Goal: Information Seeking & Learning: Learn about a topic

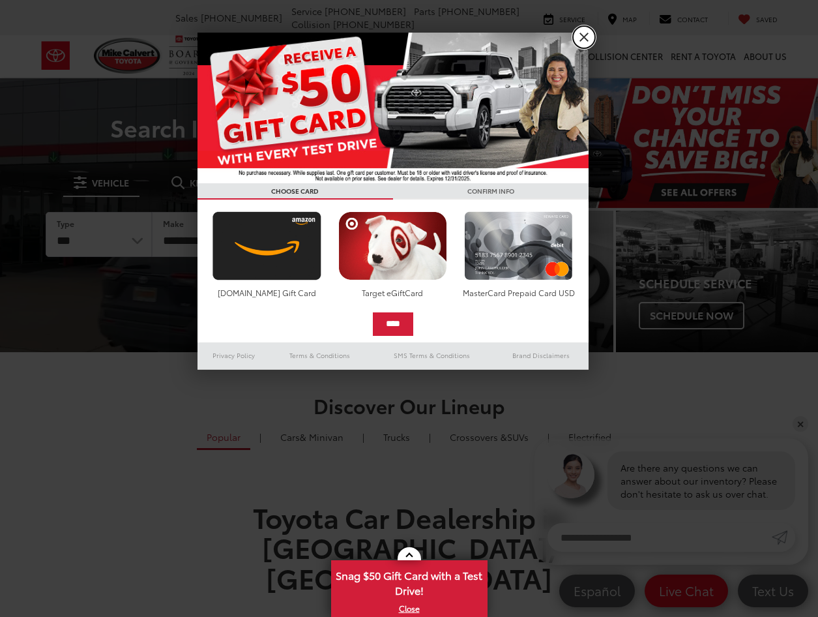
click at [583, 35] on link "X" at bounding box center [584, 37] width 22 height 22
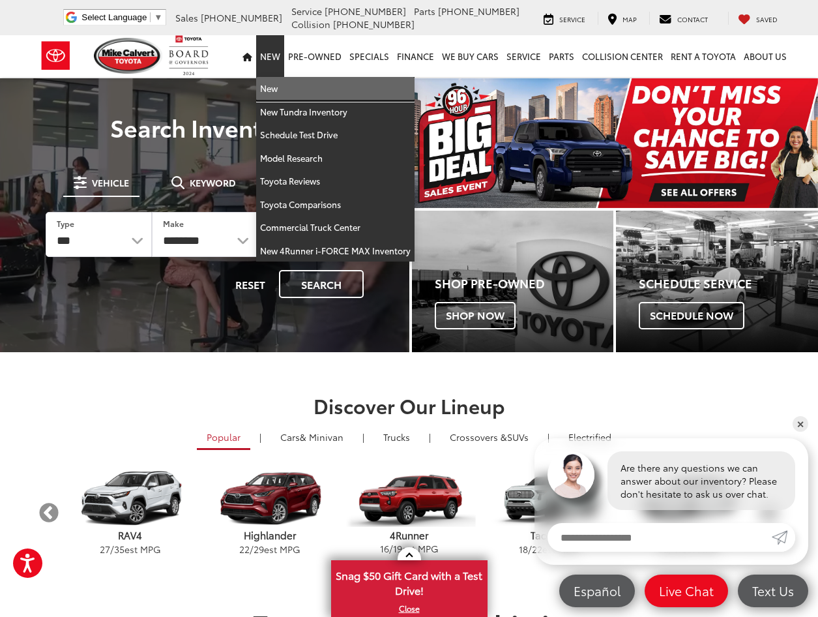
drag, startPoint x: 283, startPoint y: 85, endPoint x: 2, endPoint y: 163, distance: 291.6
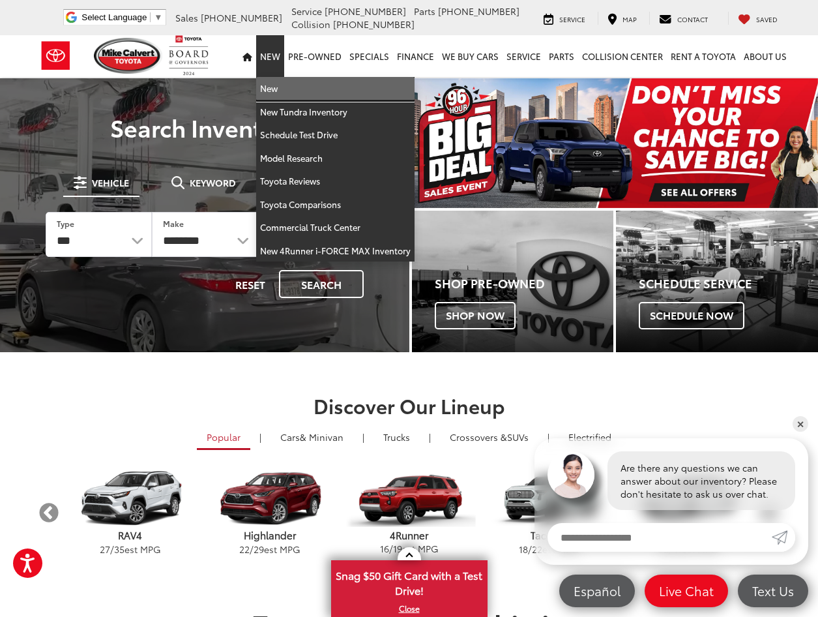
click at [283, 85] on link "New" at bounding box center [335, 88] width 158 height 23
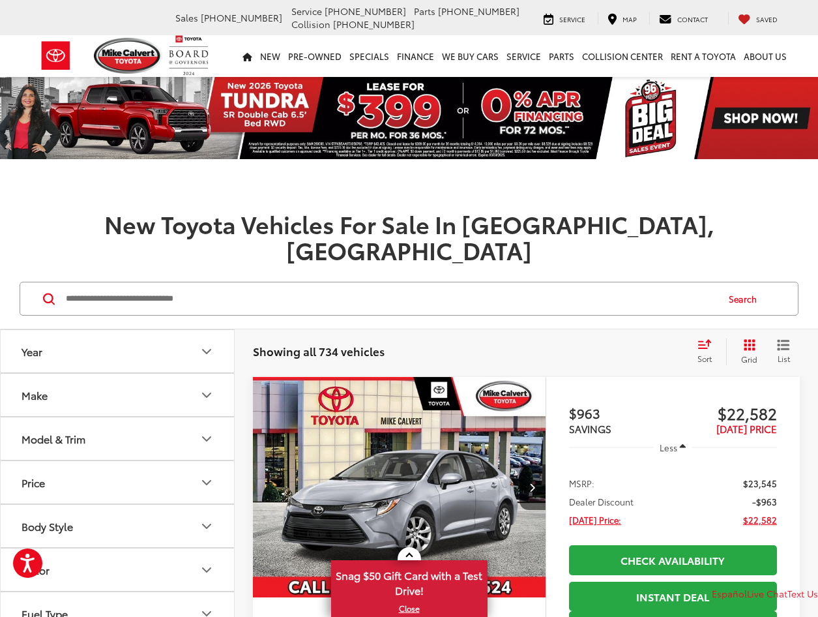
click at [228, 283] on input "Search by Make, Model, or Keyword" at bounding box center [391, 298] width 652 height 31
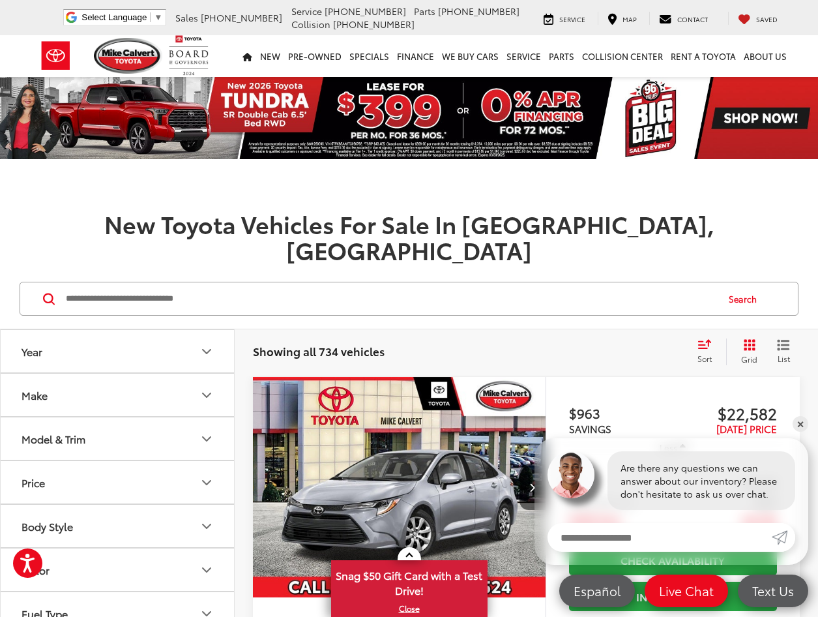
paste input "*********"
type input "*********"
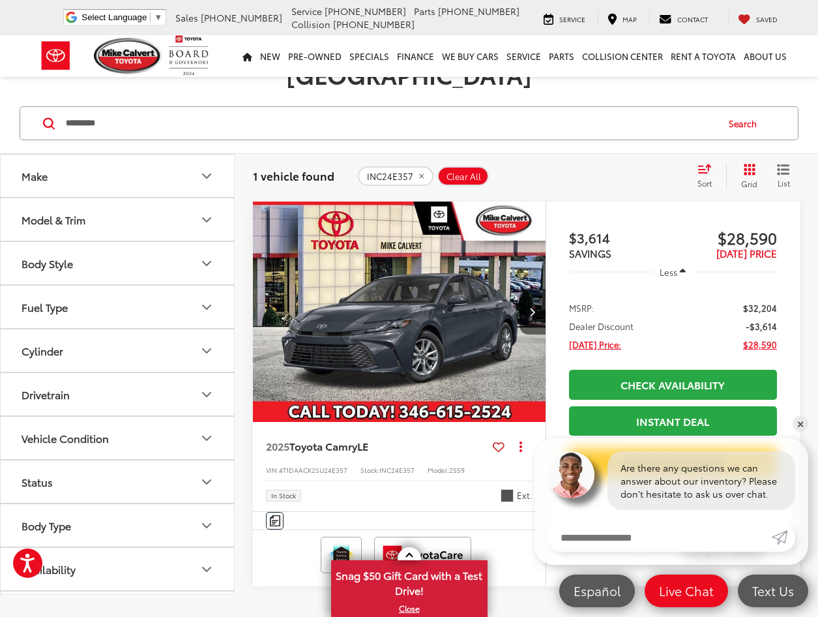
scroll to position [196, 0]
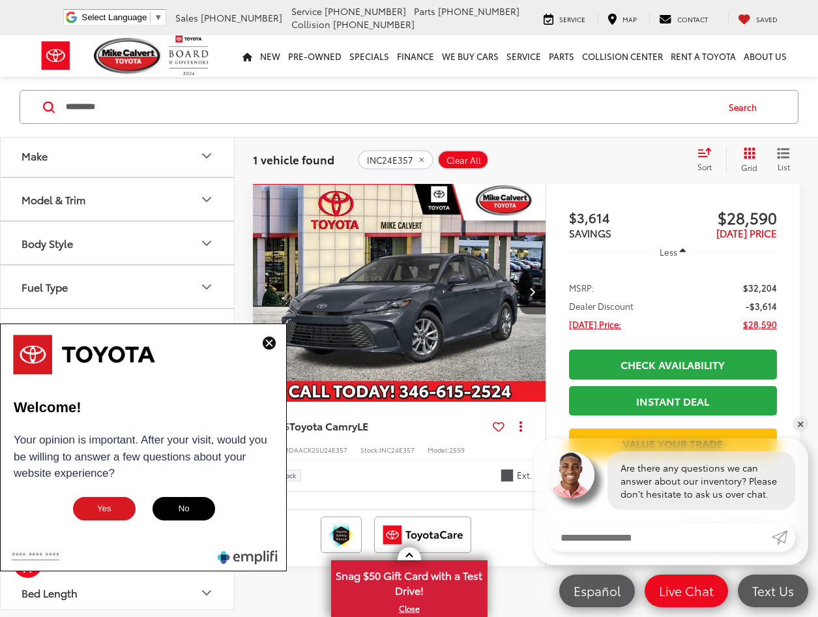
click at [448, 242] on img "2025 Toyota Camry LE 0" at bounding box center [399, 291] width 295 height 221
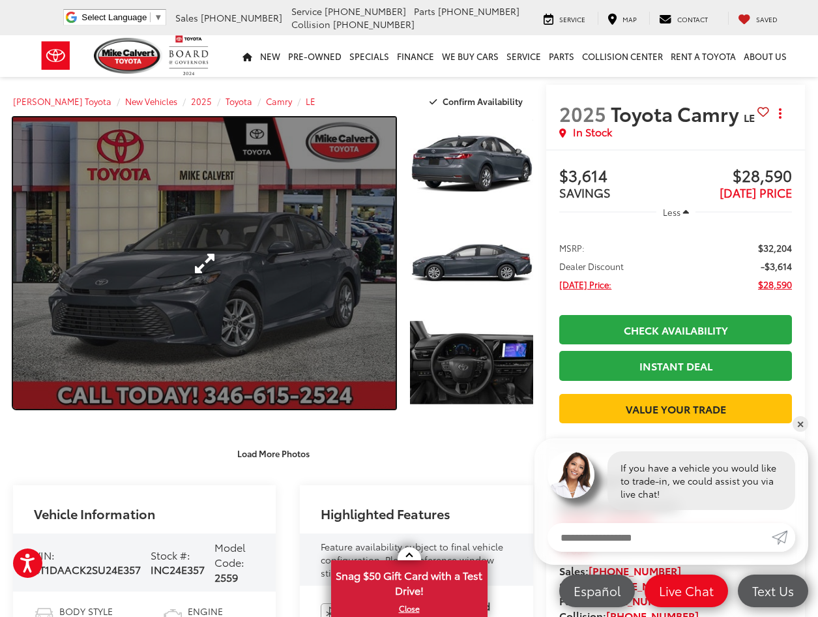
click at [259, 169] on link "Expand Photo 0" at bounding box center [204, 262] width 383 height 291
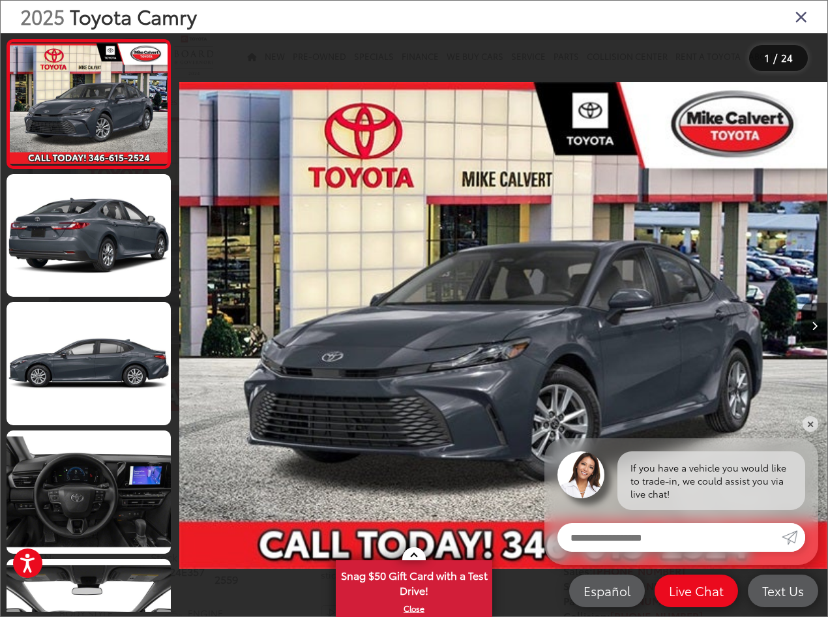
click at [433, 185] on img "2025 Toyota Camry LE 0" at bounding box center [503, 325] width 648 height 555
click at [401, 261] on img "2025 Toyota Camry LE 0" at bounding box center [503, 325] width 648 height 555
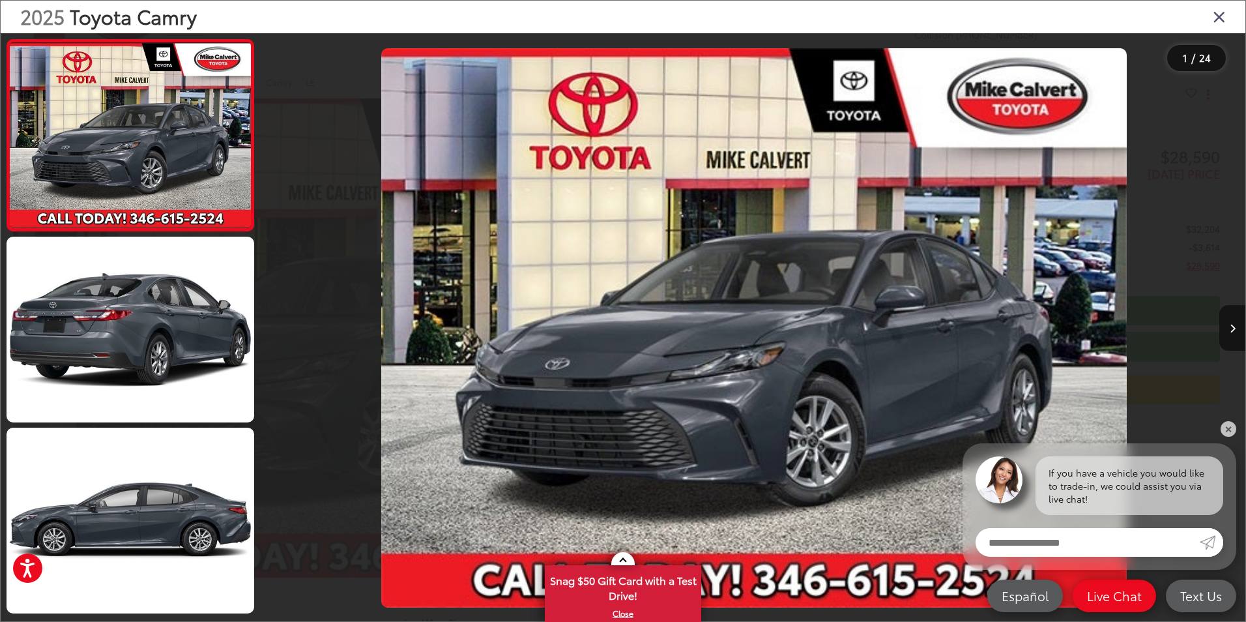
click at [742, 222] on img "2025 Toyota Camry LE 0" at bounding box center [754, 328] width 746 height 560
drag, startPoint x: 738, startPoint y: 215, endPoint x: 686, endPoint y: 257, distance: 66.7
click at [686, 257] on img "2025 Toyota Camry LE 0" at bounding box center [754, 328] width 746 height 560
click at [817, 20] on icon "Close gallery" at bounding box center [1219, 16] width 13 height 17
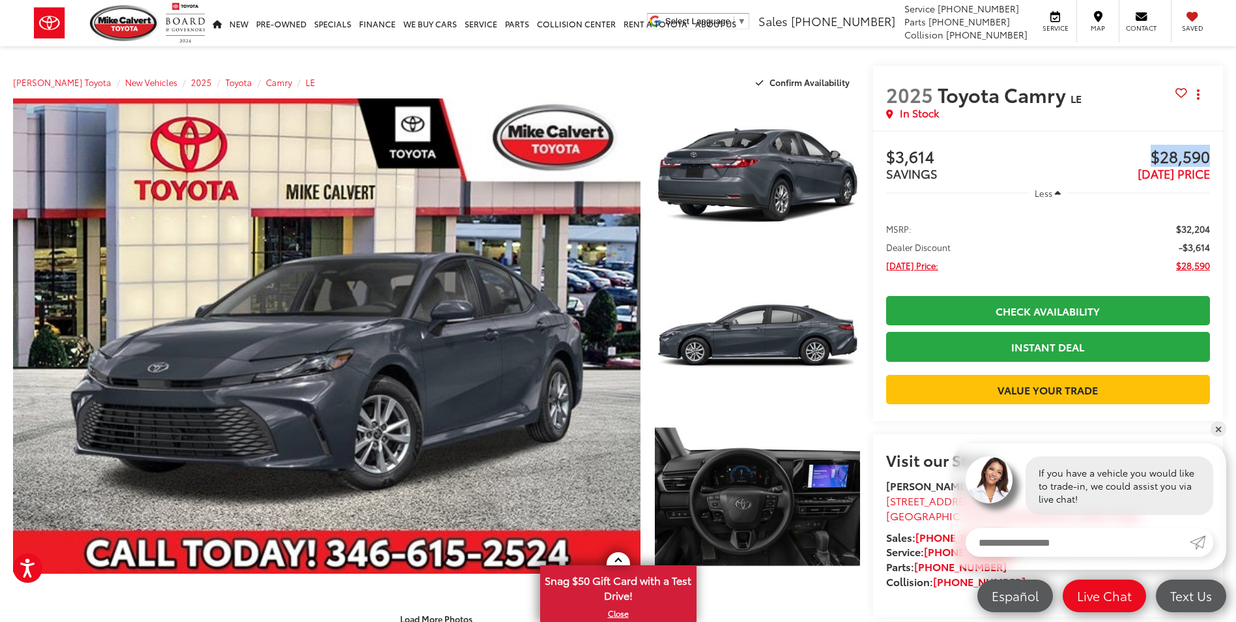
drag, startPoint x: 1151, startPoint y: 152, endPoint x: 1231, endPoint y: 156, distance: 80.3
drag, startPoint x: 1231, startPoint y: 156, endPoint x: 1194, endPoint y: 156, distance: 37.2
copy span "$28,590"
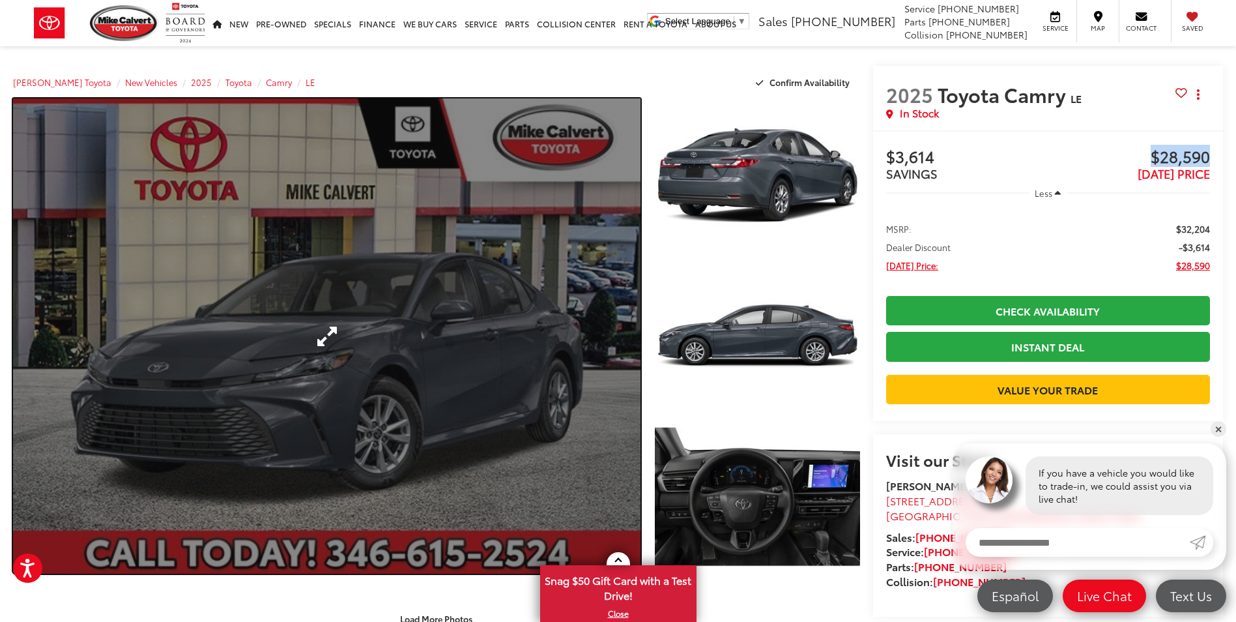
click at [199, 217] on link "Expand Photo 0" at bounding box center [327, 335] width 628 height 475
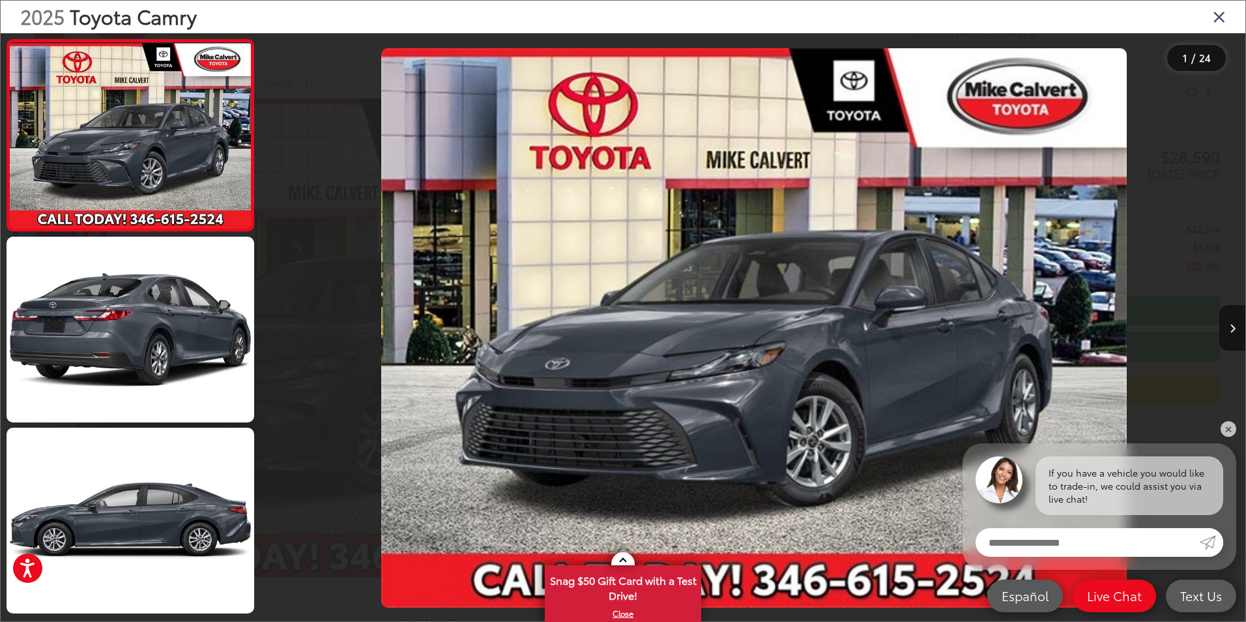
click at [817, 16] on icon "Close gallery" at bounding box center [1219, 16] width 13 height 17
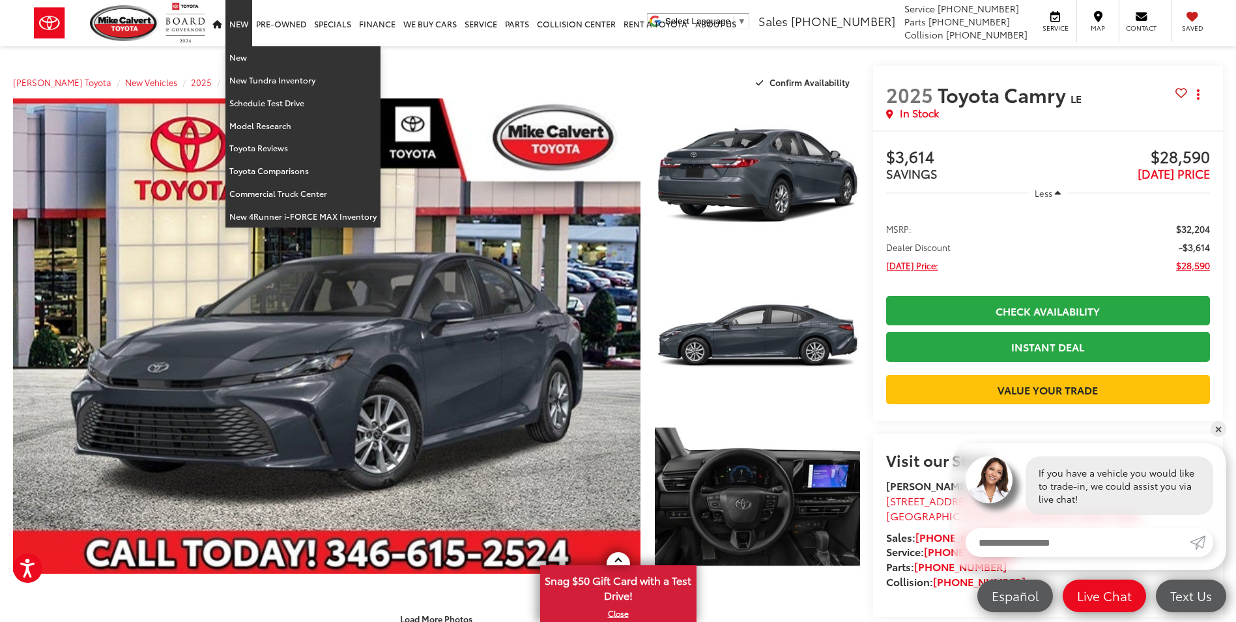
click at [245, 26] on link "New" at bounding box center [239, 23] width 27 height 46
click at [237, 49] on link "New" at bounding box center [303, 57] width 155 height 23
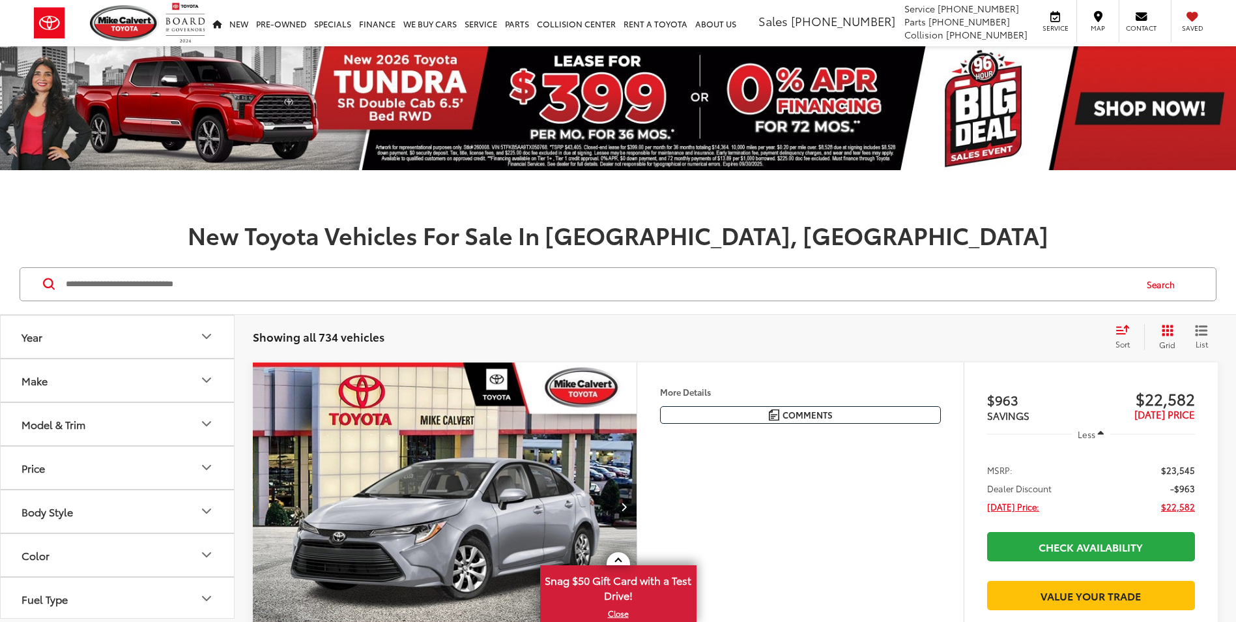
click at [258, 278] on input "Search by Make, Model, or Keyword" at bounding box center [600, 284] width 1070 height 31
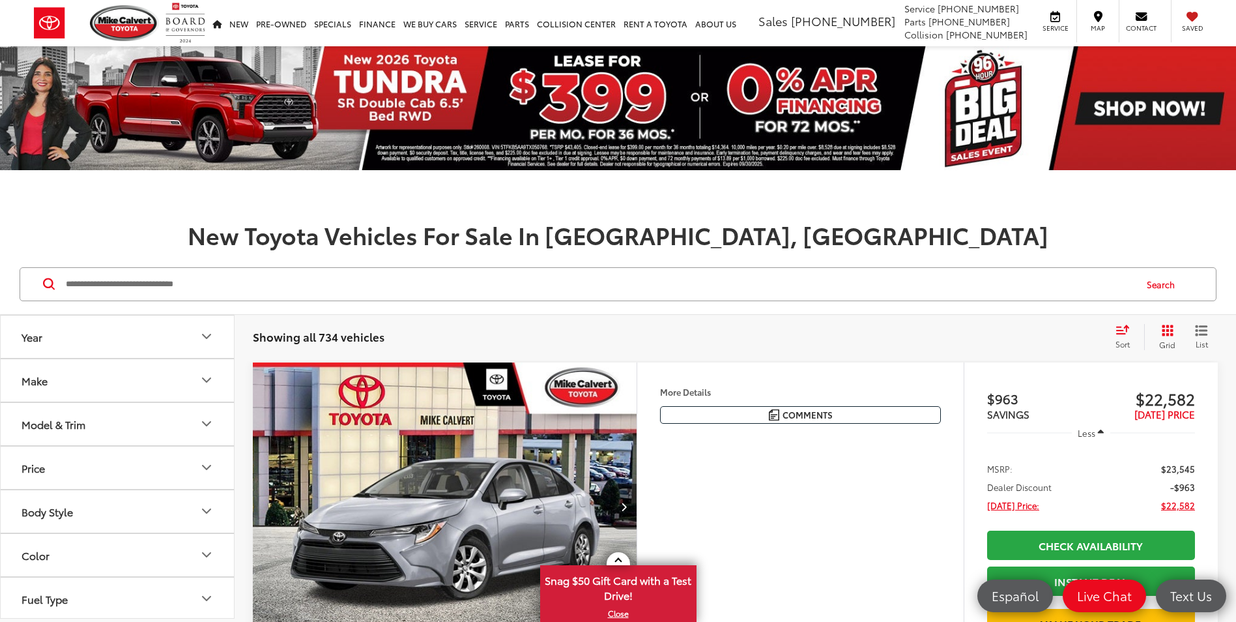
click at [164, 366] on button "Make" at bounding box center [118, 380] width 235 height 42
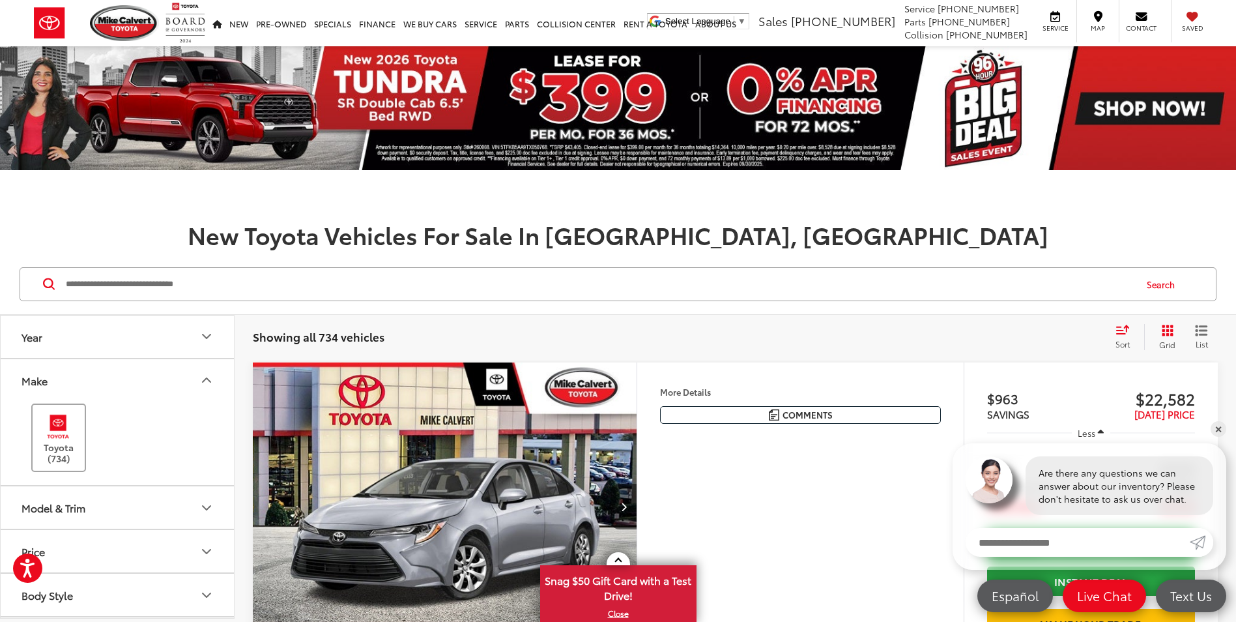
click at [61, 426] on img at bounding box center [58, 426] width 36 height 31
